Goal: Transaction & Acquisition: Purchase product/service

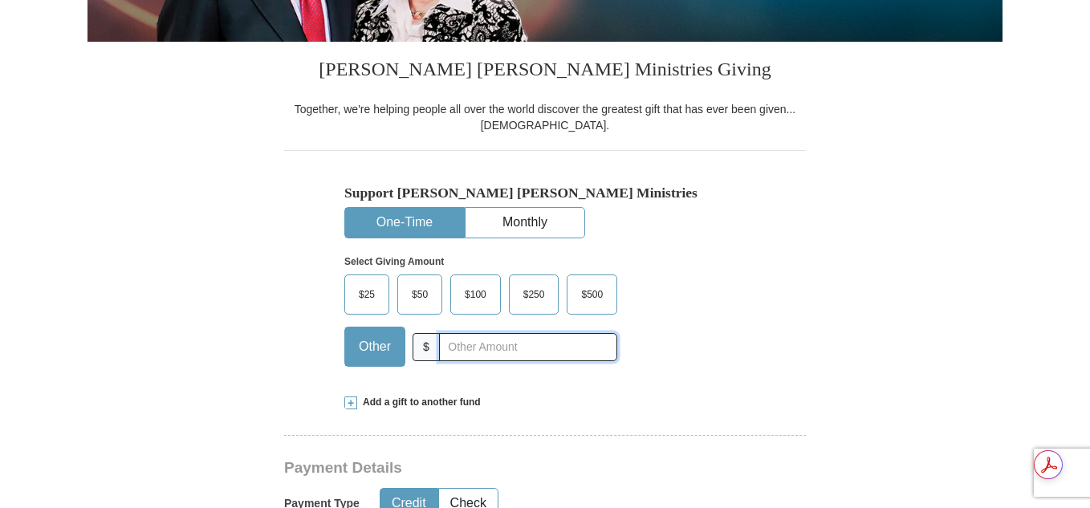
click at [476, 352] on input "text" at bounding box center [528, 347] width 178 height 28
type input "30.00"
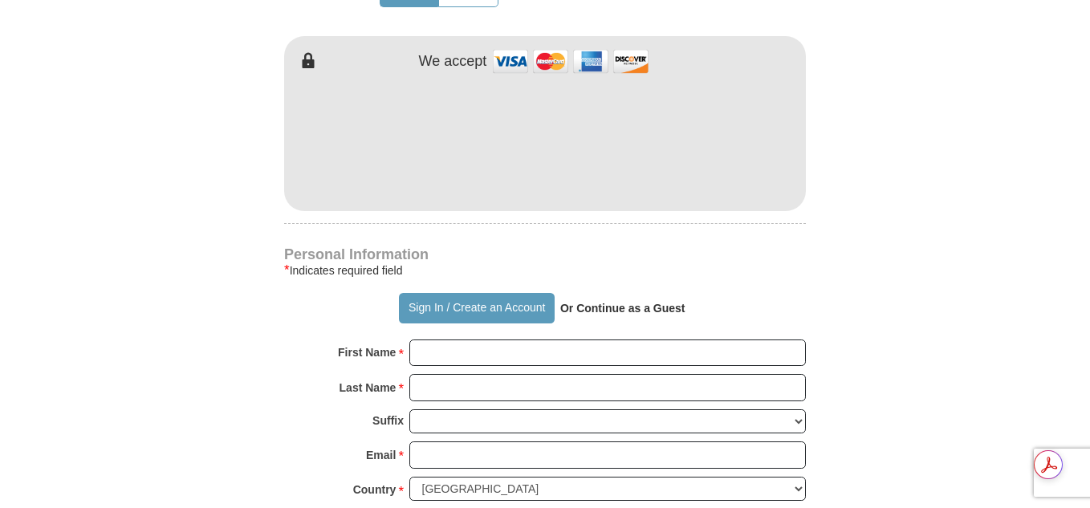
scroll to position [877, 0]
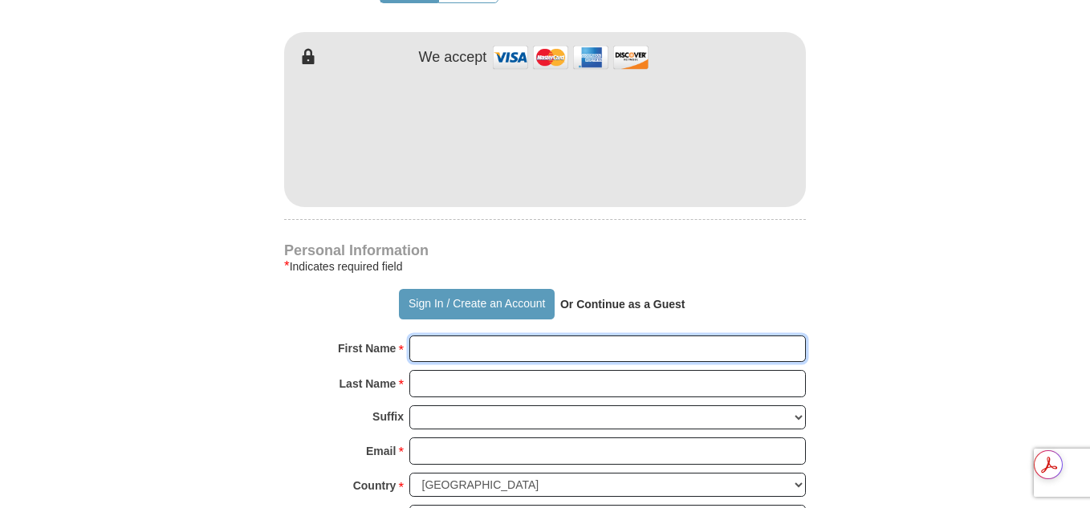
click at [468, 350] on input "First Name *" at bounding box center [607, 349] width 397 height 27
type input "[PERSON_NAME]"
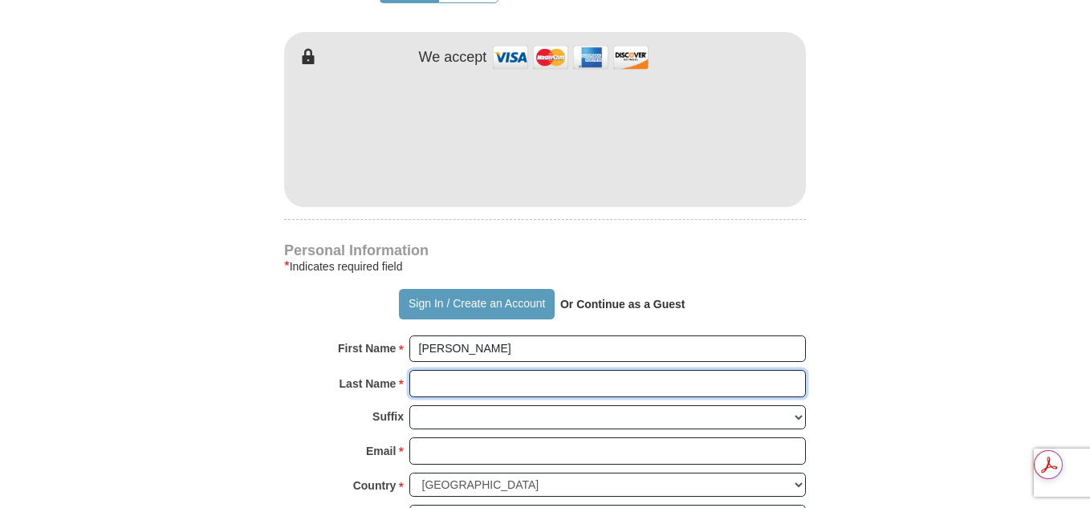
click at [458, 384] on input "Last Name *" at bounding box center [607, 383] width 397 height 27
type input "[PERSON_NAME]"
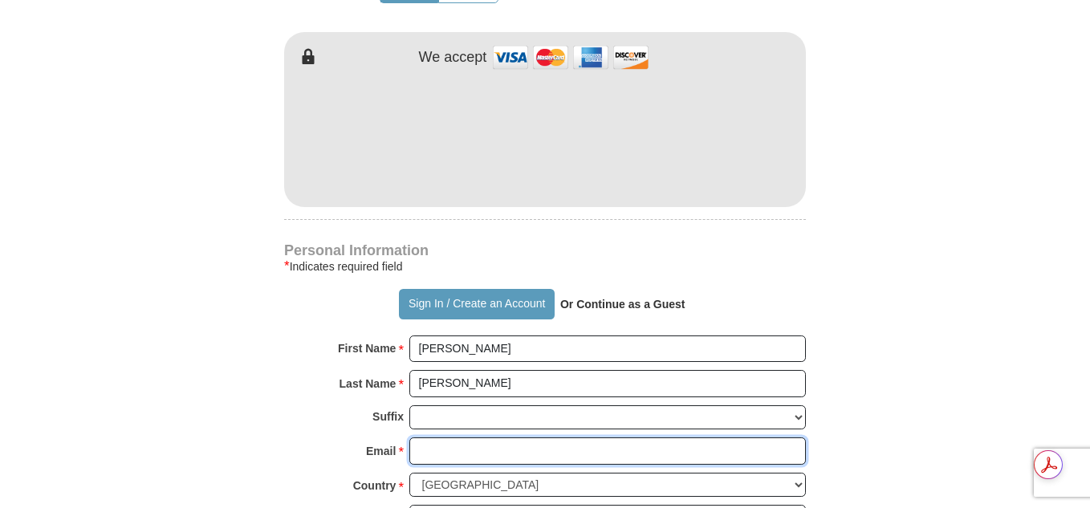
click at [434, 451] on input "Email *" at bounding box center [607, 451] width 397 height 27
type input "[EMAIL_ADDRESS][DOMAIN_NAME]"
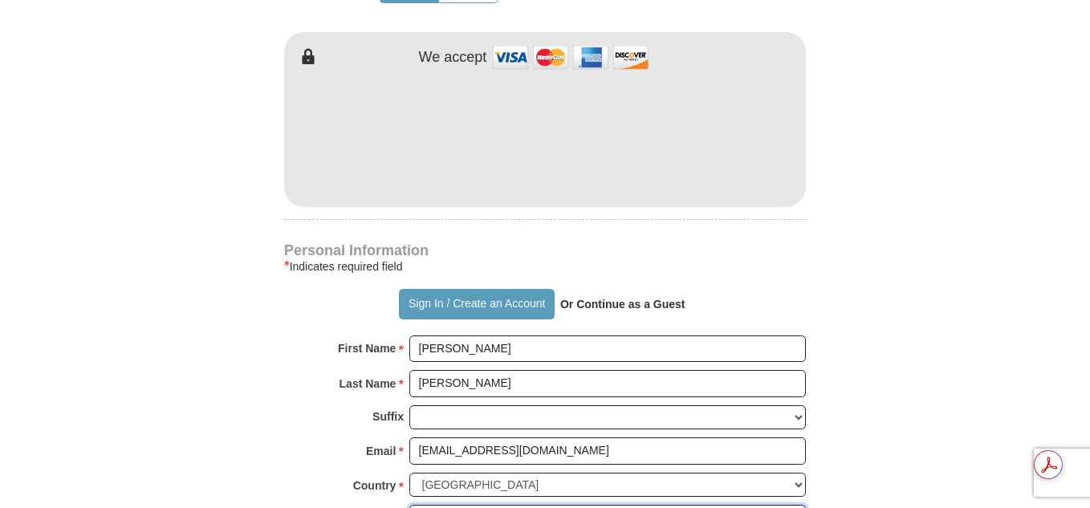
type input "[STREET_ADDRESS]"
type input "Apt 1"
type input "[GEOGRAPHIC_DATA]"
select select "FL"
type input "34990"
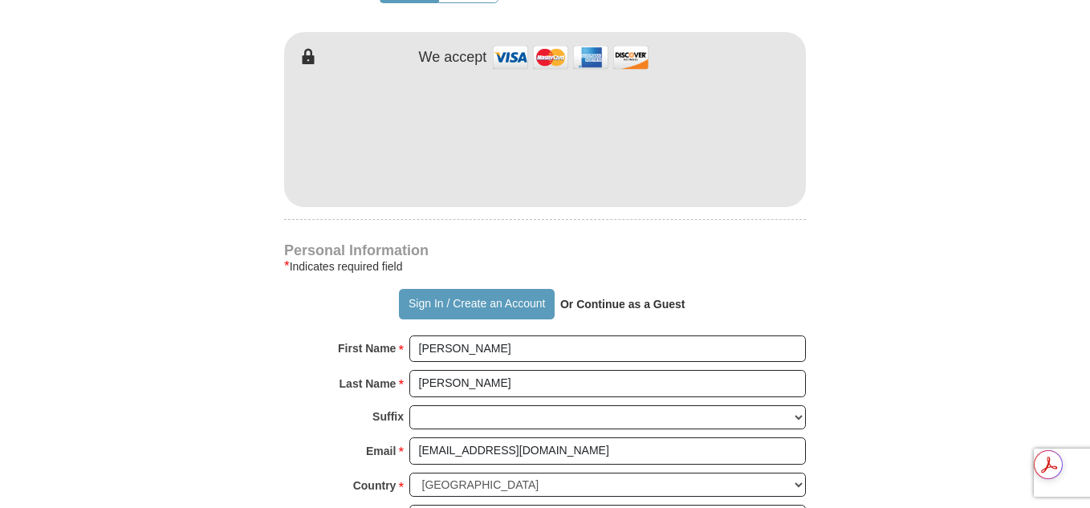
type input "7722076932"
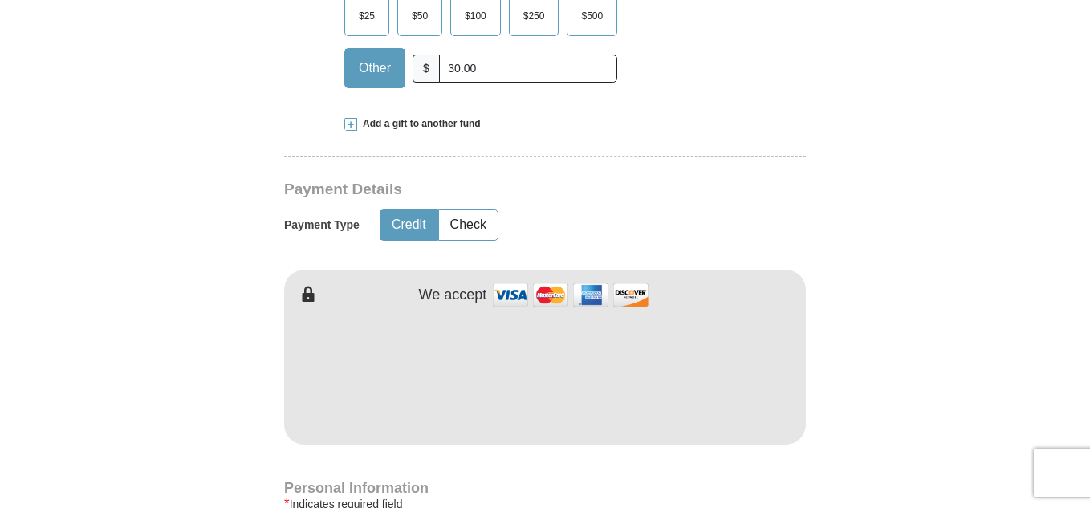
scroll to position [546, 0]
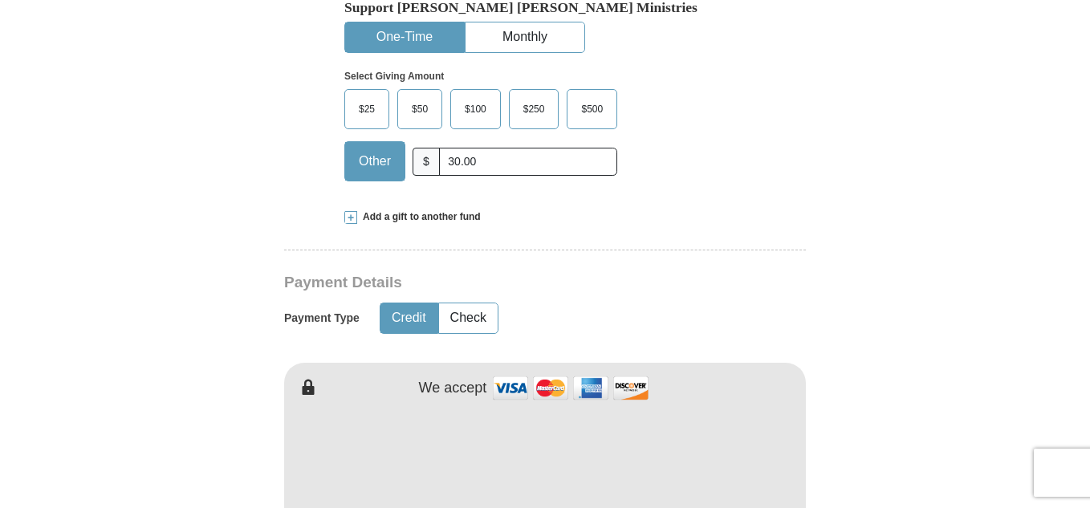
click at [352, 218] on span at bounding box center [350, 217] width 13 height 13
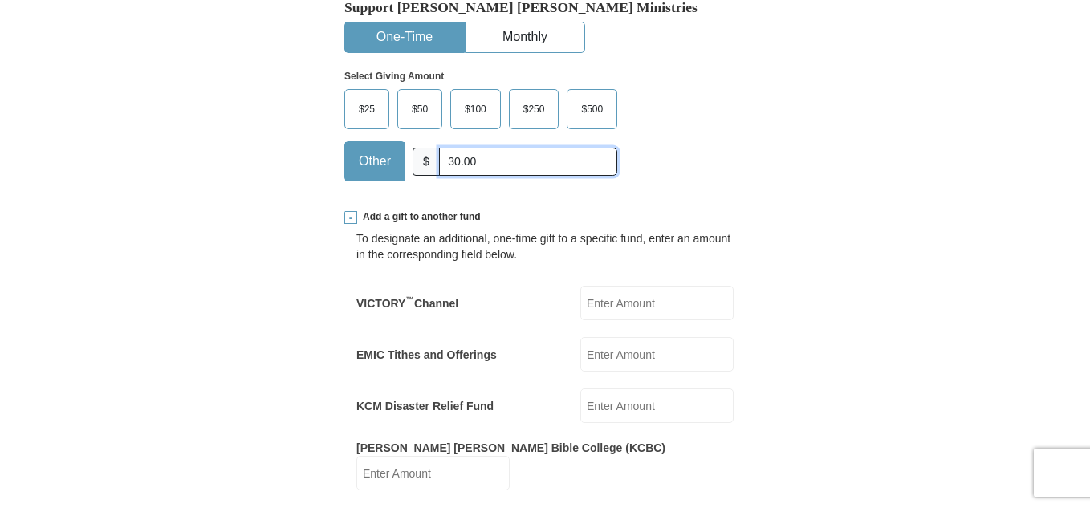
click at [483, 165] on input "30.00" at bounding box center [528, 162] width 178 height 28
type input "3"
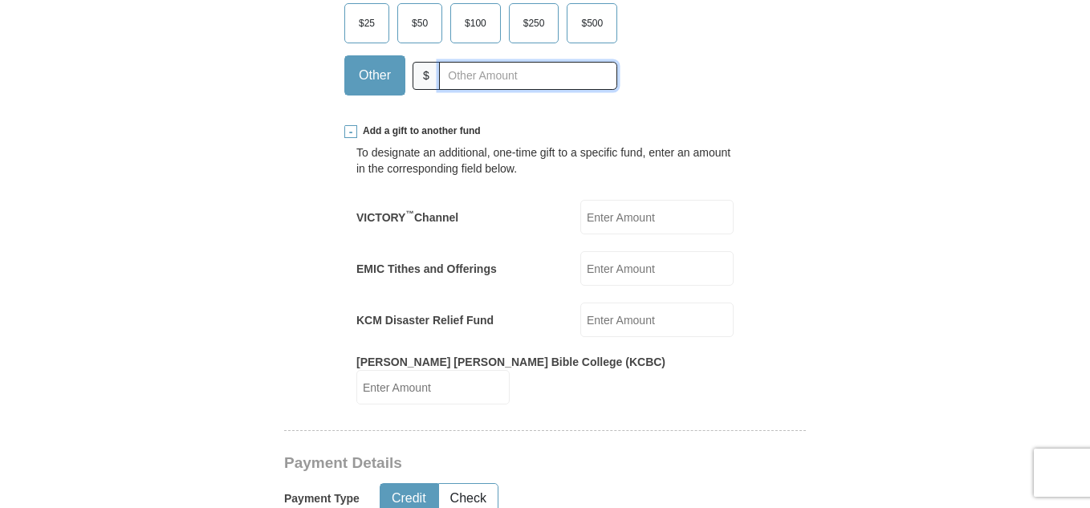
scroll to position [676, 0]
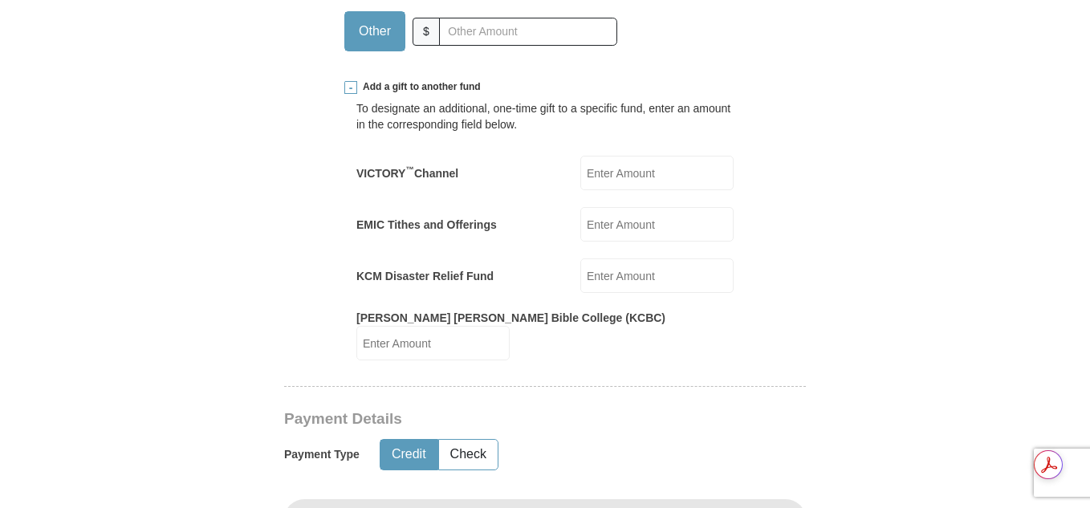
click at [430, 345] on input "[PERSON_NAME] [PERSON_NAME] Bible College (KCBC)" at bounding box center [432, 343] width 153 height 35
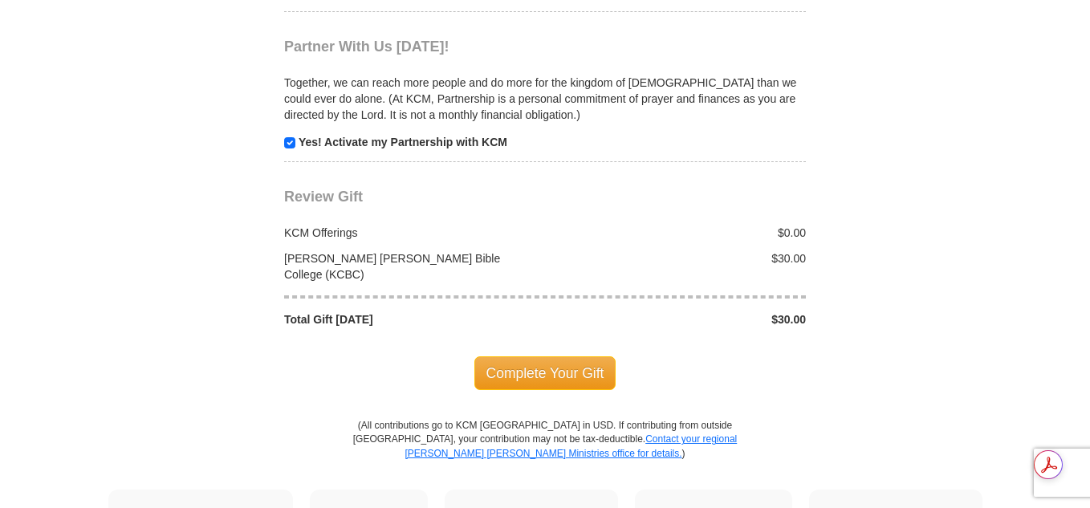
scroll to position [1888, 0]
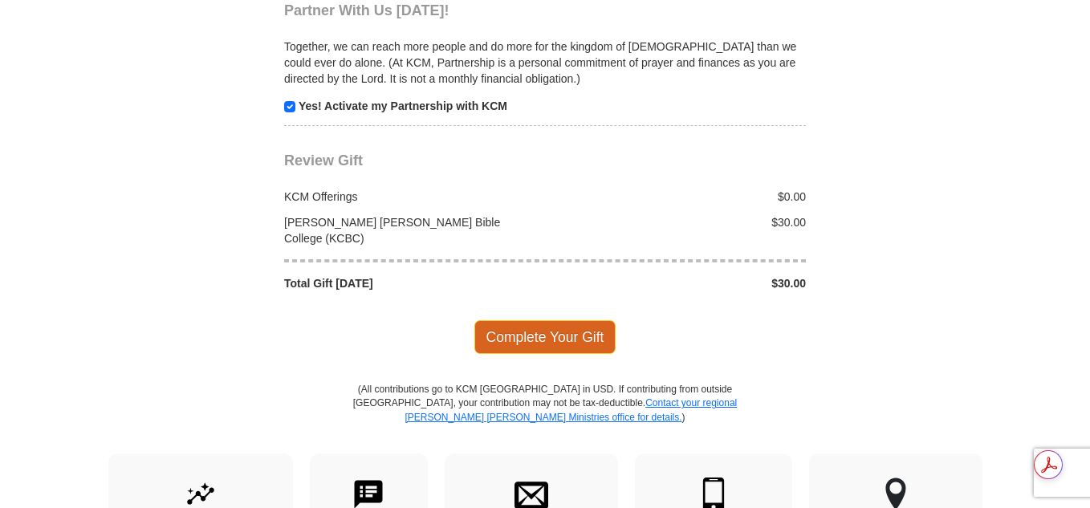
type input "30.00"
click at [537, 321] on span "Complete Your Gift" at bounding box center [545, 337] width 142 height 34
